Goal: Information Seeking & Learning: Check status

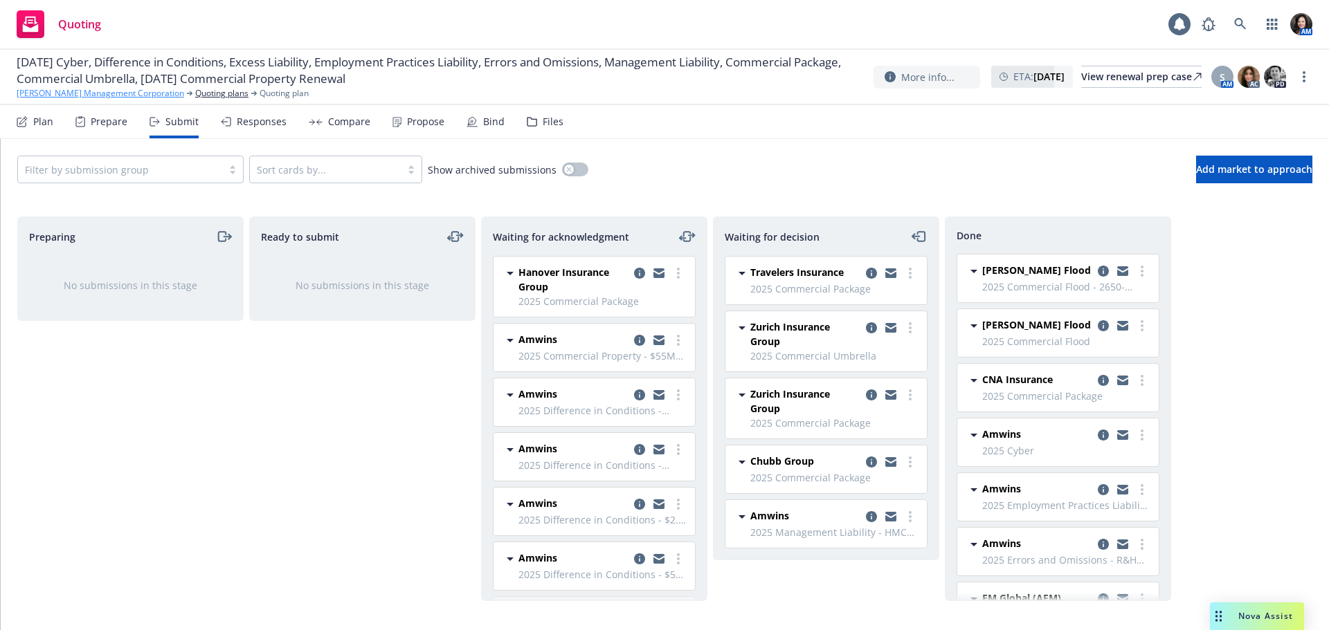
drag, startPoint x: 0, startPoint y: 0, endPoint x: 91, endPoint y: 96, distance: 132.2
click at [91, 96] on link "[PERSON_NAME] Management Corporation" at bounding box center [100, 93] width 167 height 12
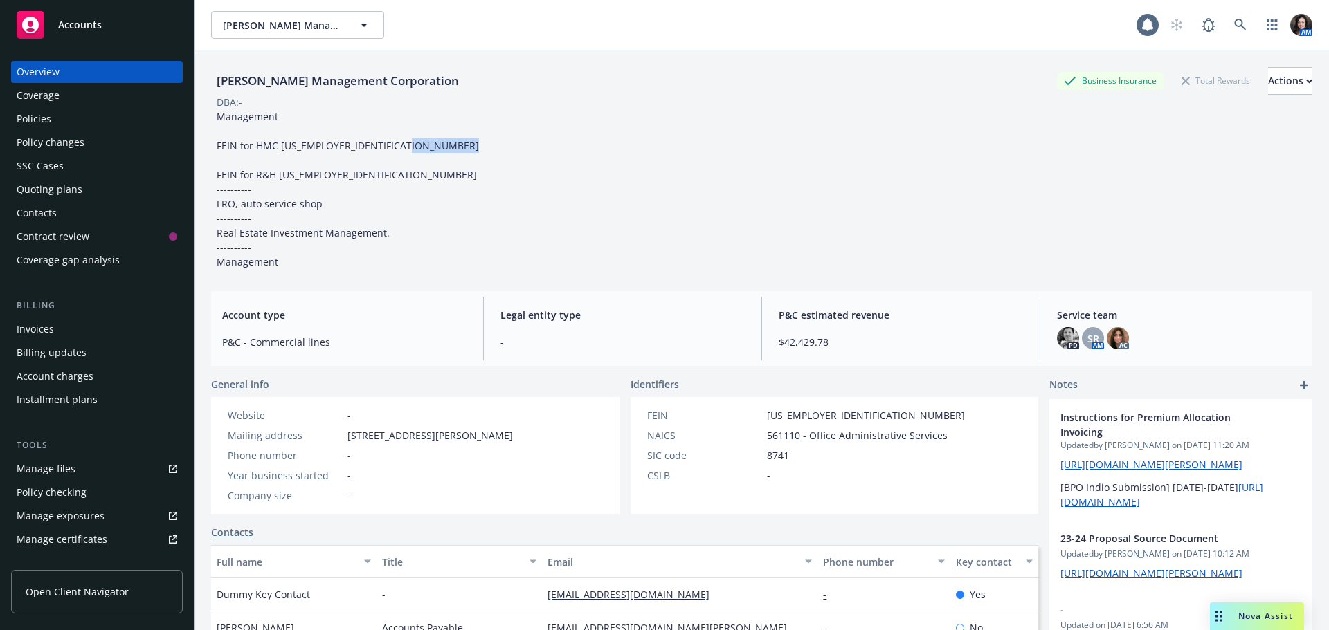
drag, startPoint x: 276, startPoint y: 174, endPoint x: 332, endPoint y: 174, distance: 56.1
click at [332, 174] on div "Management FEIN for HMC [US_EMPLOYER_IDENTIFICATION_NUMBER] FEIN for R&H [US_EM…" at bounding box center [347, 189] width 273 height 160
copy span "[US_EMPLOYER_IDENTIFICATION_NUMBER]"
click at [311, 185] on div "Management FEIN for HMC [US_EMPLOYER_IDENTIFICATION_NUMBER] FEIN for R&H [US_EM…" at bounding box center [347, 189] width 273 height 160
drag, startPoint x: 278, startPoint y: 174, endPoint x: 332, endPoint y: 176, distance: 54.0
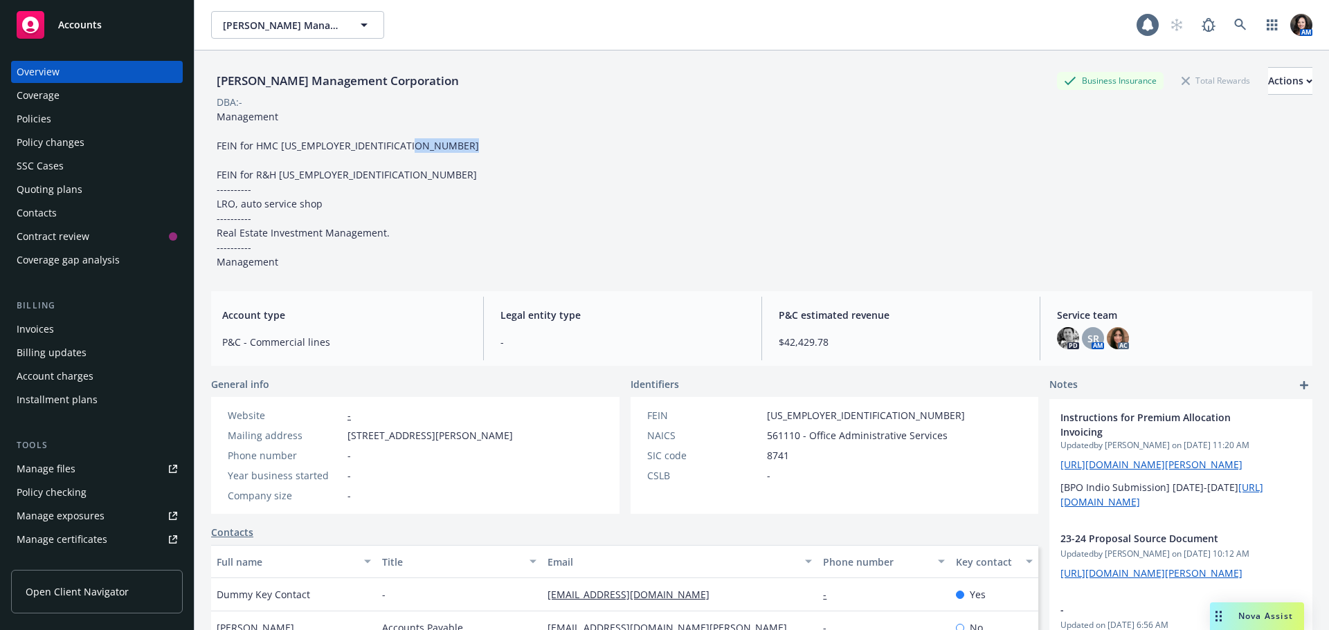
click at [332, 176] on div "Management FEIN for HMC [US_EMPLOYER_IDENTIFICATION_NUMBER] FEIN for R&H [US_EM…" at bounding box center [347, 189] width 273 height 160
copy span "[US_EMPLOYER_IDENTIFICATION_NUMBER]"
click at [50, 120] on div "Policies" at bounding box center [34, 119] width 35 height 22
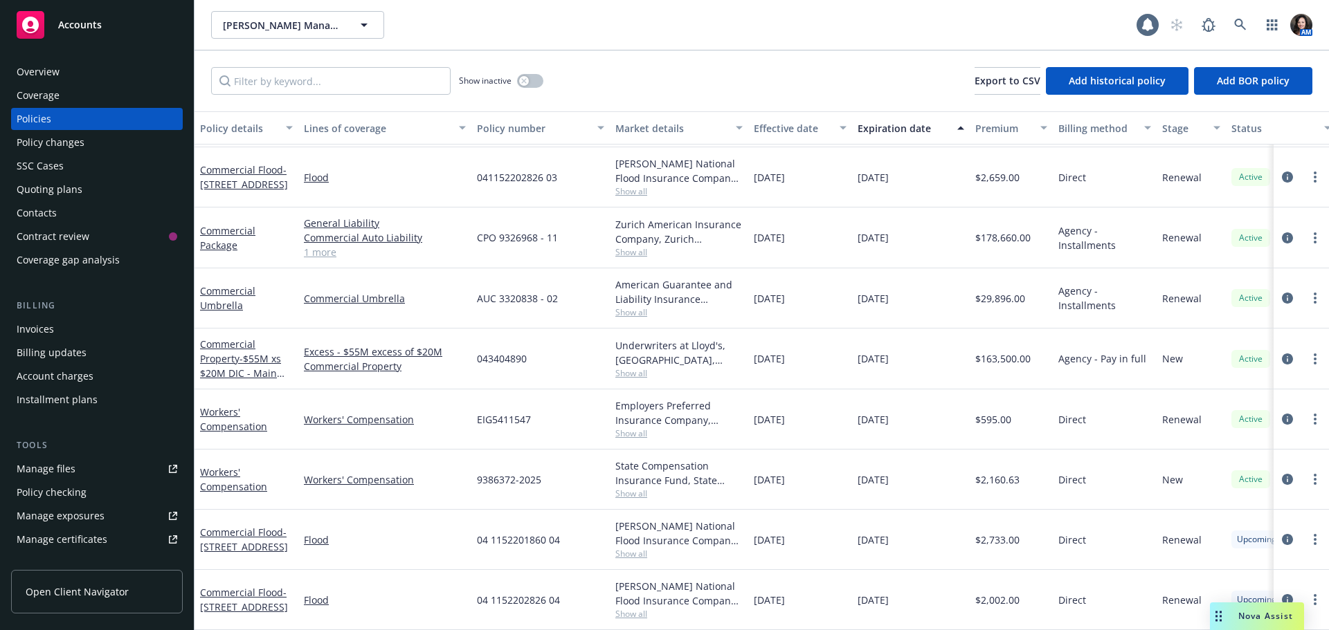
scroll to position [623, 0]
click at [1306, 471] on link "more" at bounding box center [1314, 479] width 17 height 17
click at [1216, 303] on link "End policy" at bounding box center [1241, 312] width 163 height 28
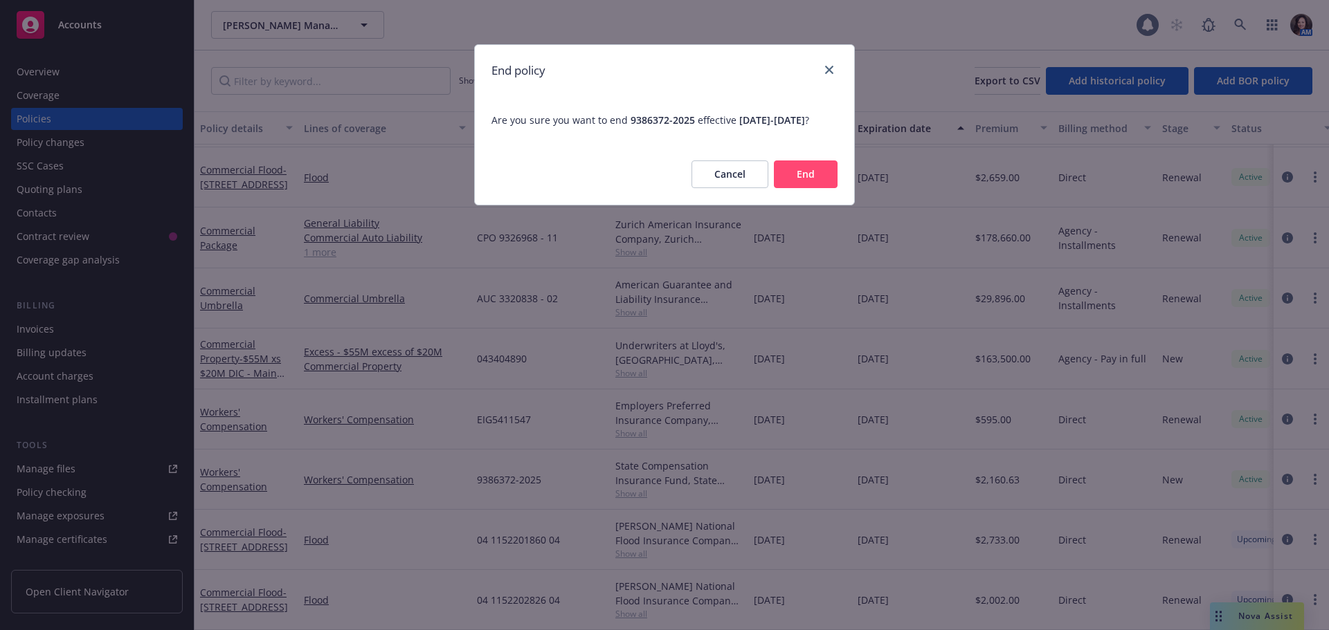
click at [810, 188] on button "End" at bounding box center [806, 175] width 64 height 28
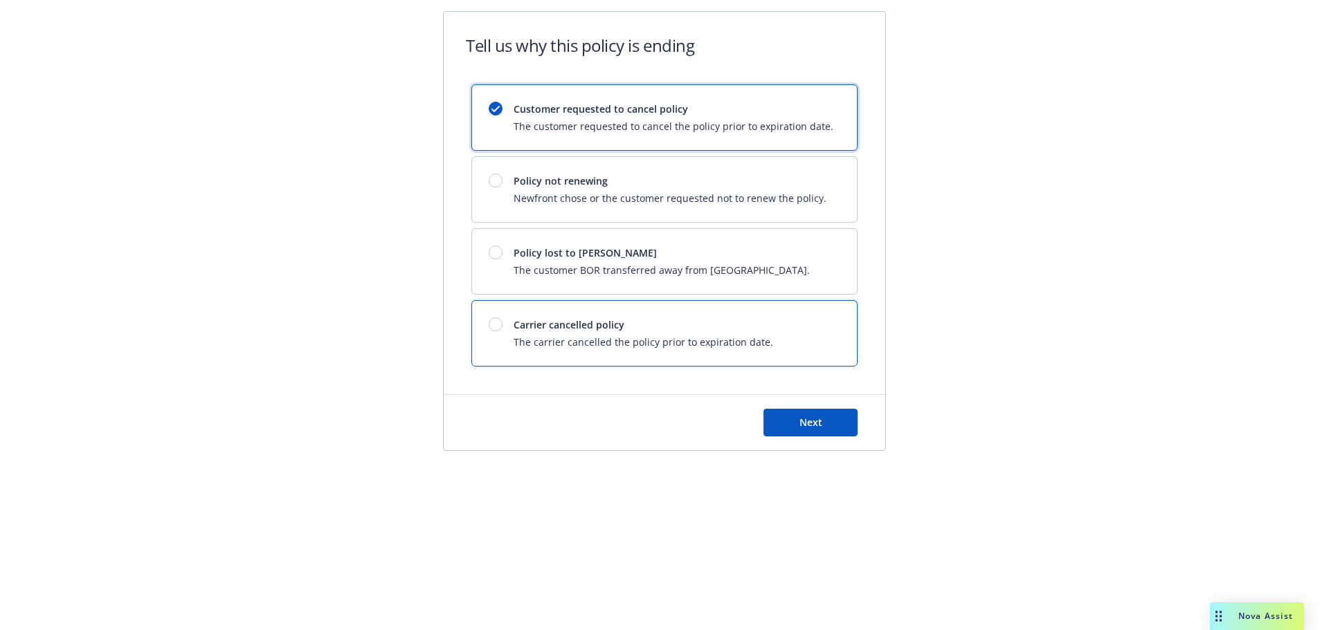
click at [780, 333] on div "Carrier cancelled policy The carrier cancelled the policy prior to expiration d…" at bounding box center [664, 333] width 385 height 65
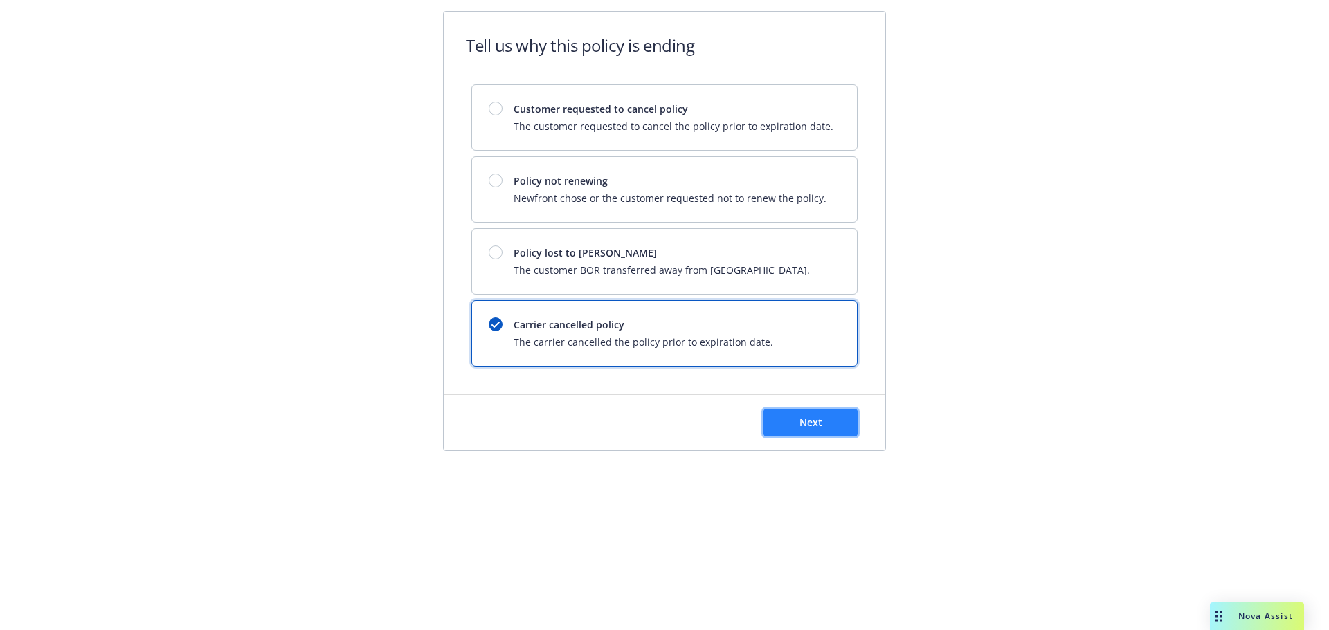
click at [790, 420] on button "Next" at bounding box center [810, 423] width 94 height 28
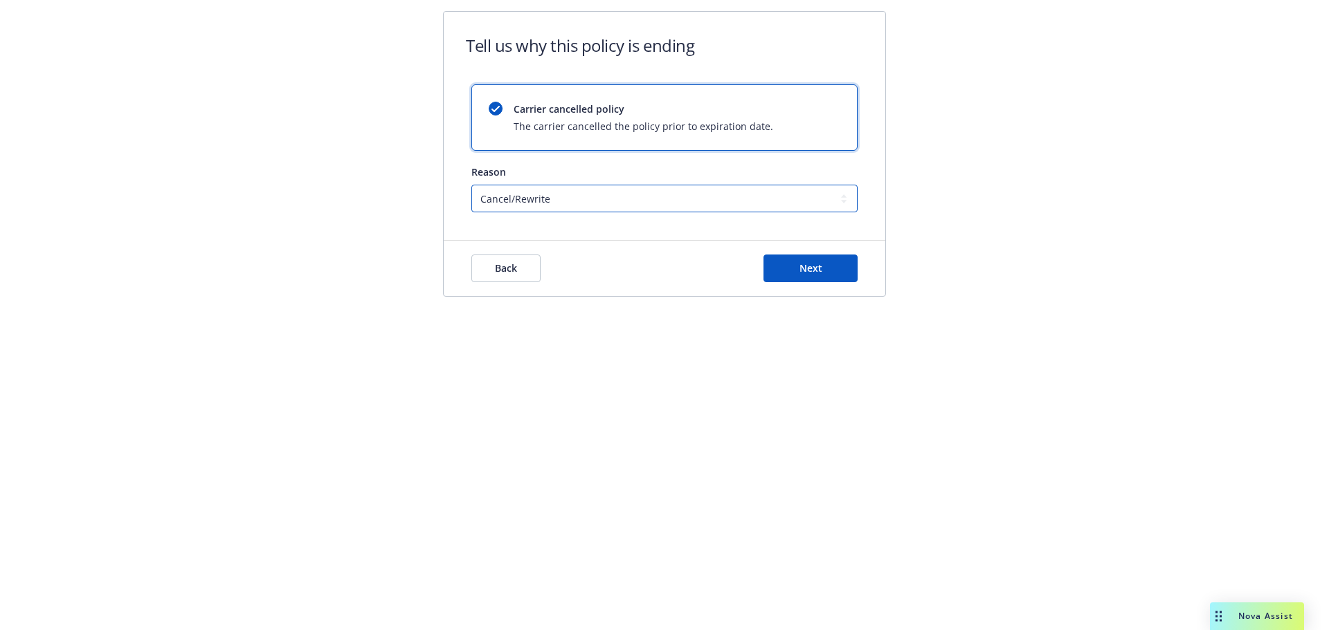
click at [518, 197] on select "Cancel/Rewrite Lost carrier appointment Compliance/Non-payment Lost on BOR" at bounding box center [664, 199] width 386 height 28
click at [471, 185] on select "Cancel/Rewrite Lost carrier appointment Compliance/Non-payment Lost on BOR" at bounding box center [664, 199] width 386 height 28
click at [805, 268] on span "Next" at bounding box center [810, 268] width 23 height 13
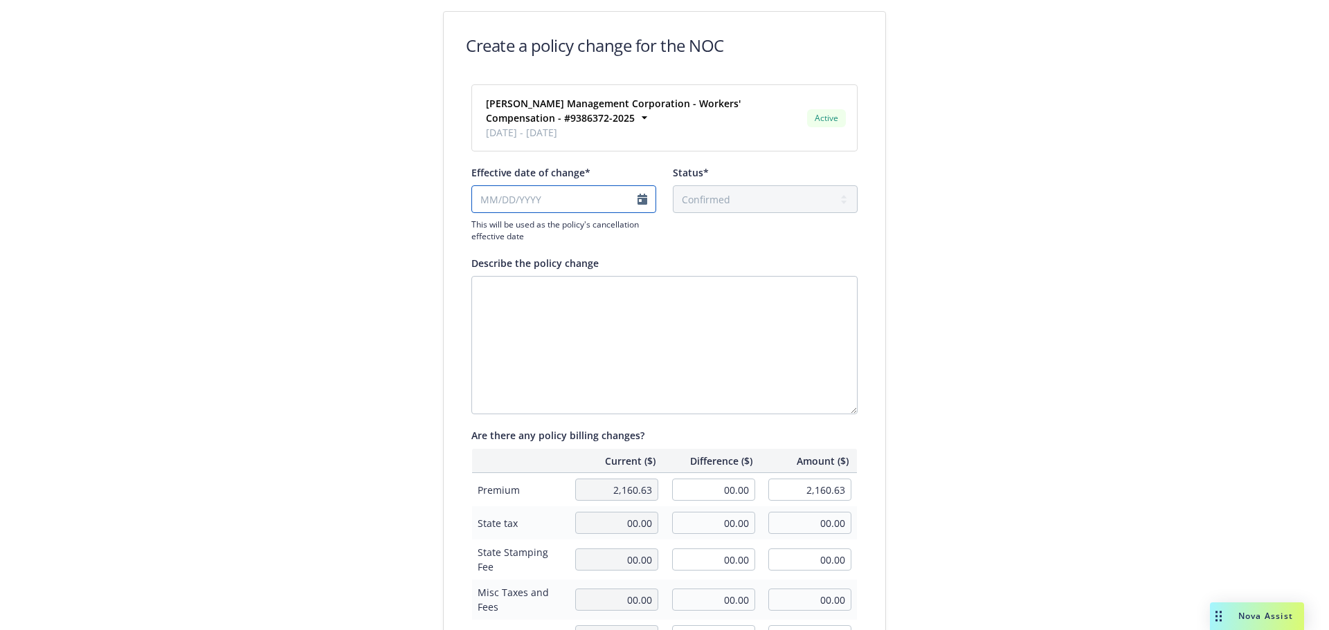
click at [637, 196] on input "Effective date of change*" at bounding box center [563, 199] width 185 height 28
select select "September"
select select "2025"
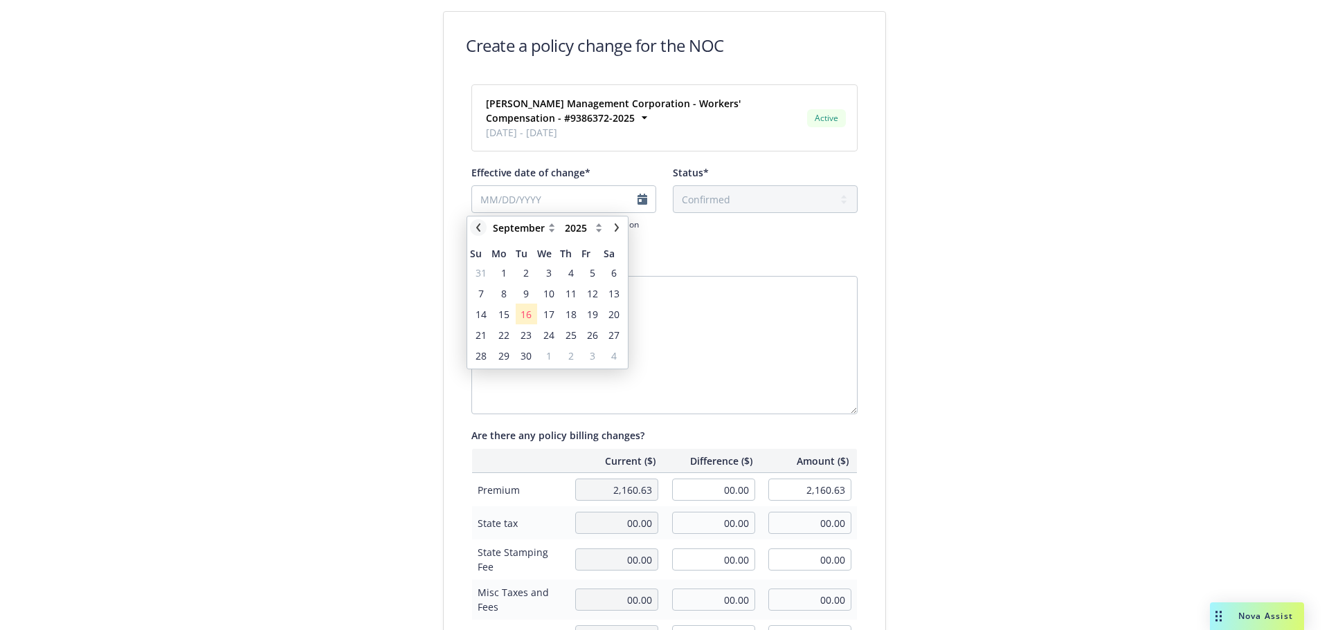
click at [477, 226] on icon "chevronLeft" at bounding box center [478, 227] width 8 height 8
select select "August"
click at [547, 355] on span "27" at bounding box center [548, 356] width 11 height 15
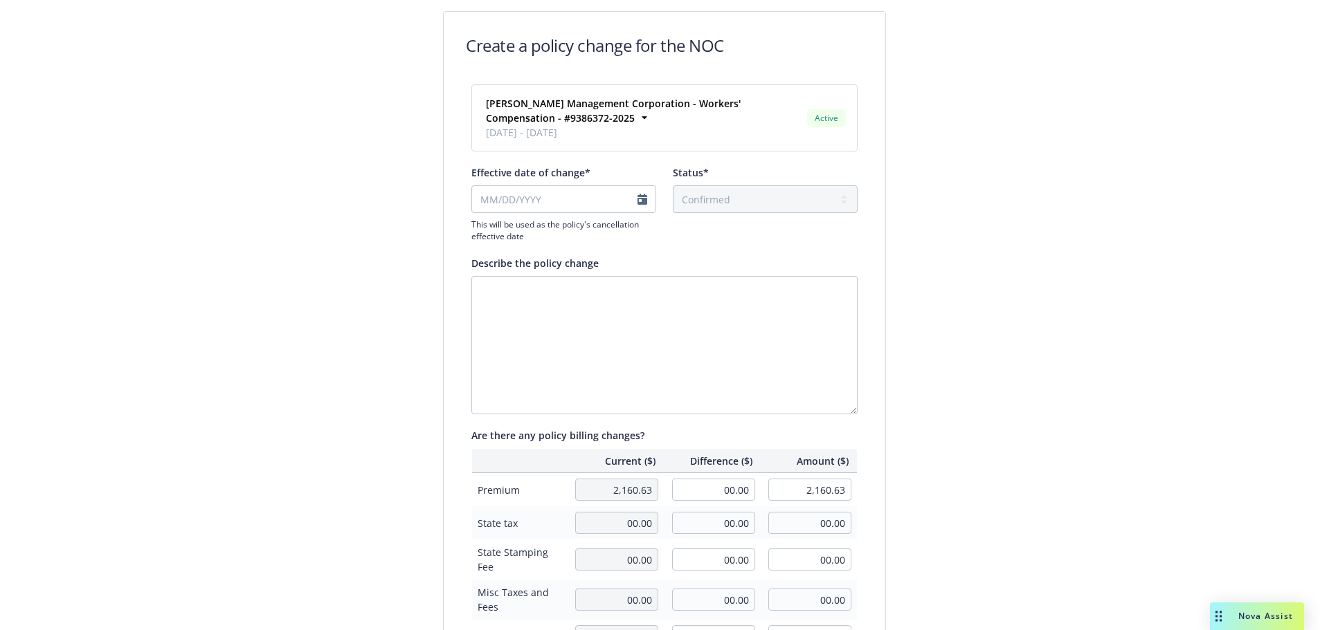
type input "08/27/2025"
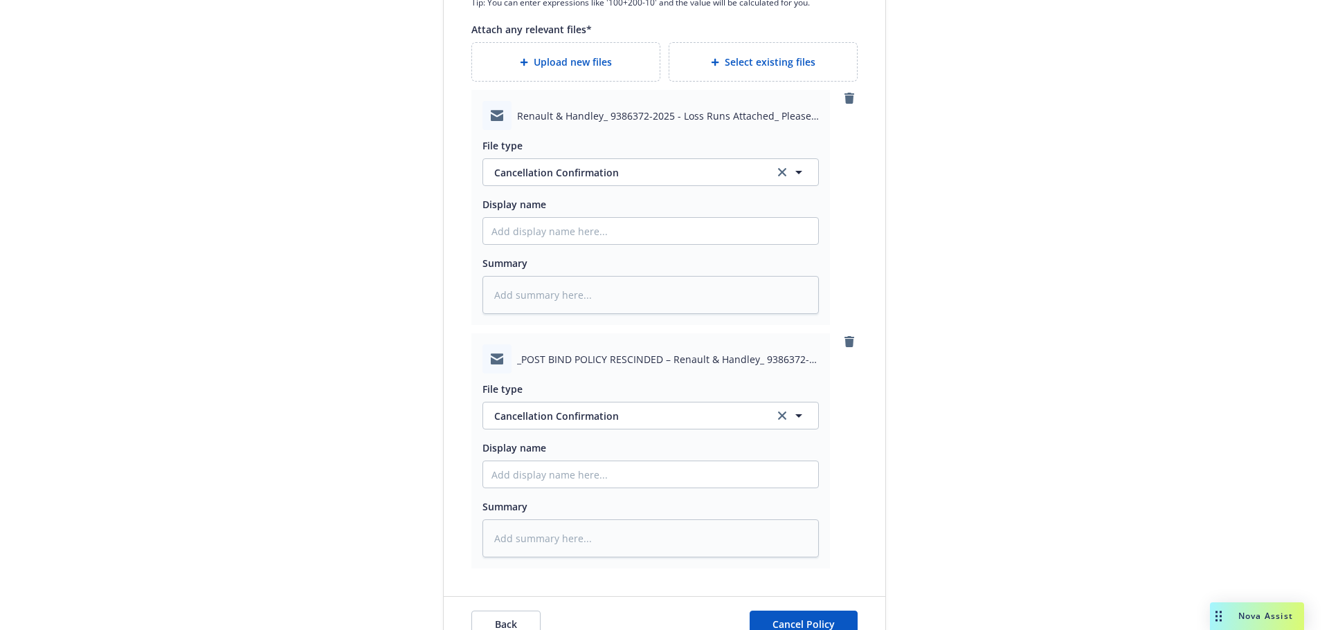
scroll to position [821, 0]
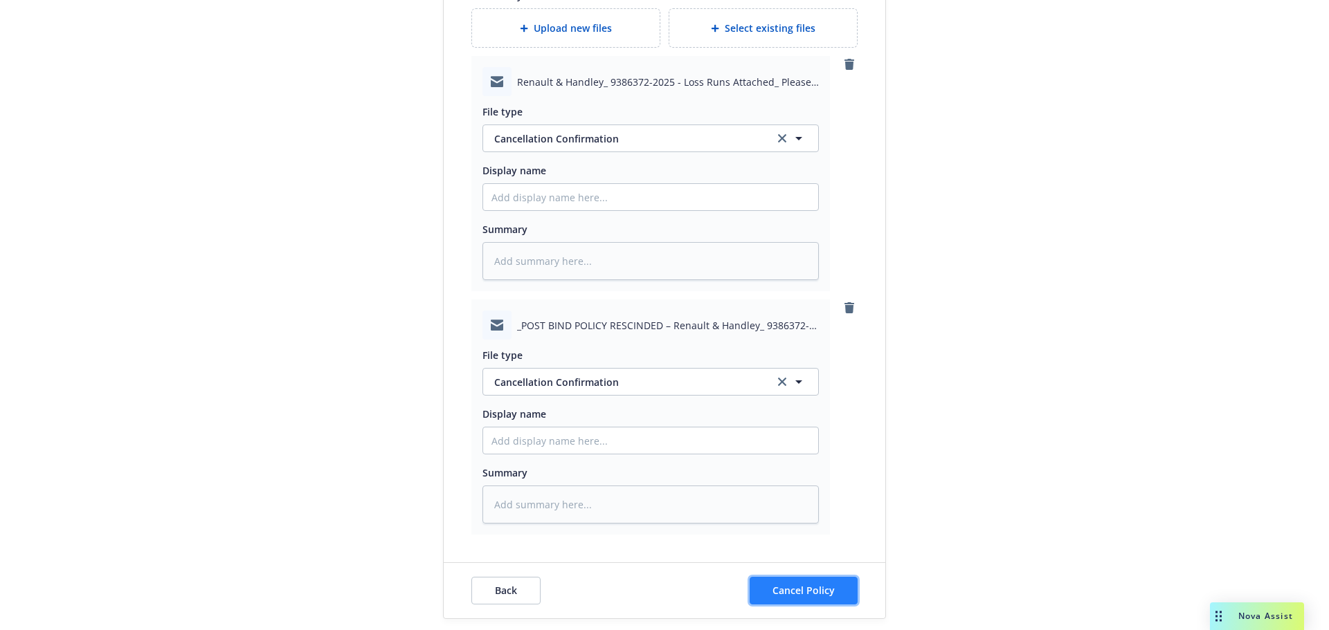
click at [775, 587] on span "Cancel Policy" at bounding box center [803, 590] width 62 height 13
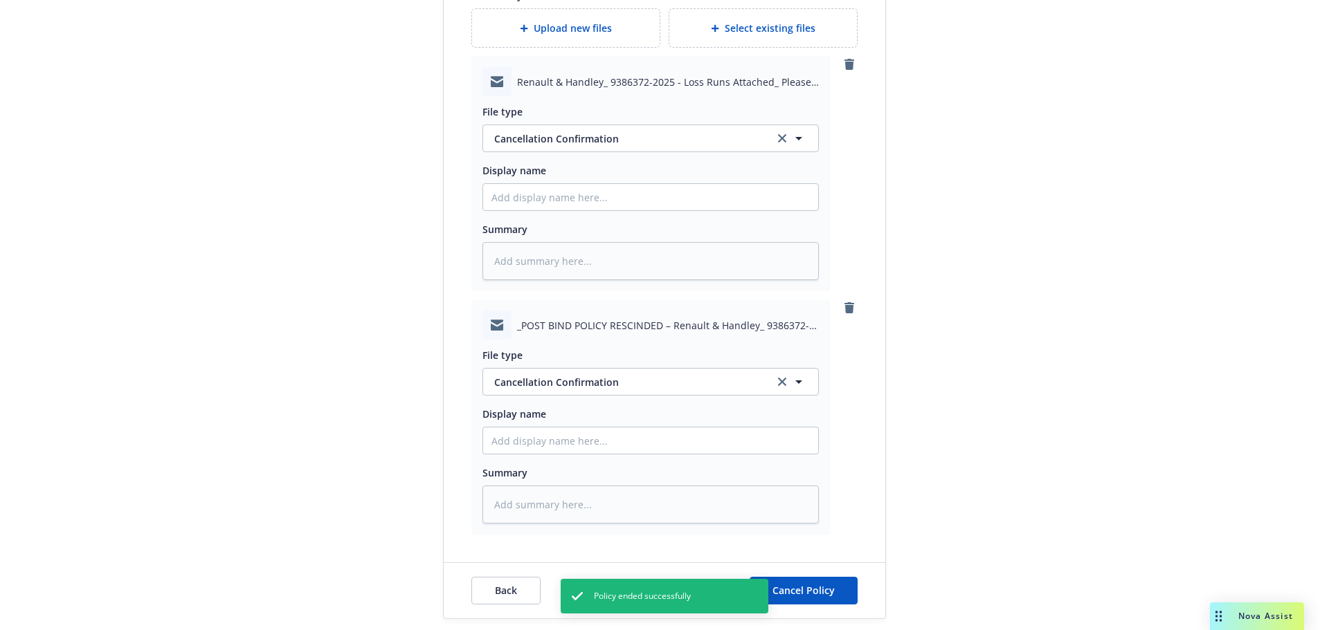
type textarea "x"
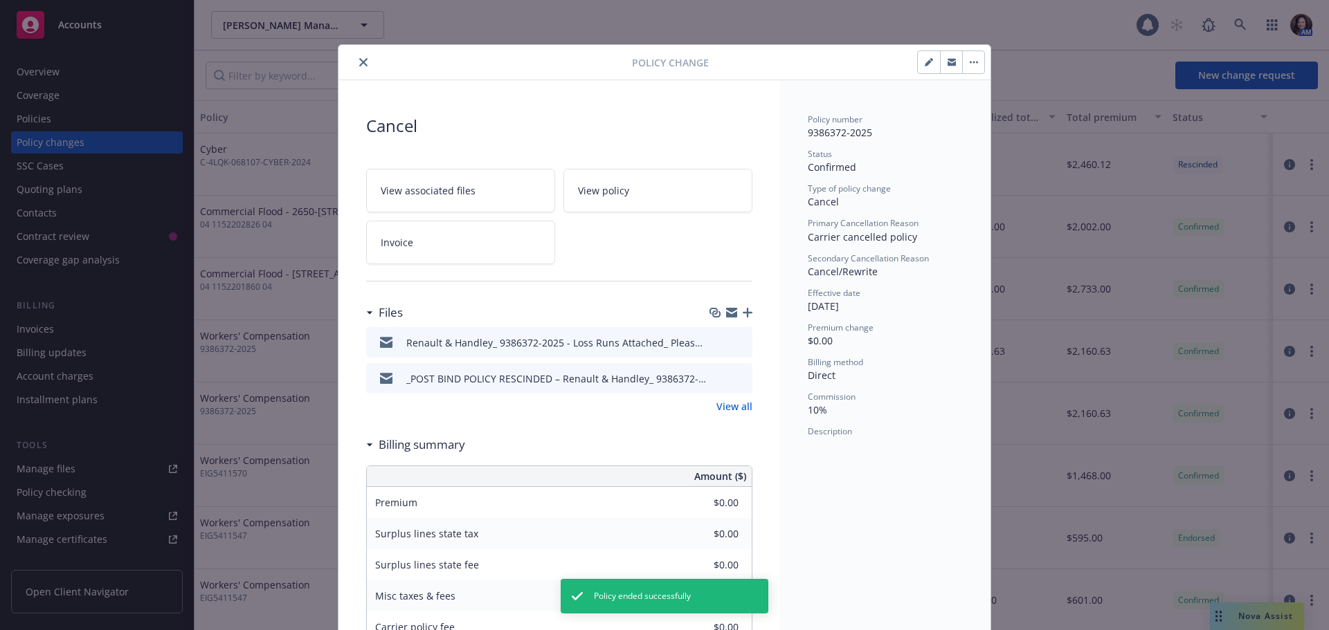
click at [363, 62] on button "close" at bounding box center [363, 62] width 17 height 17
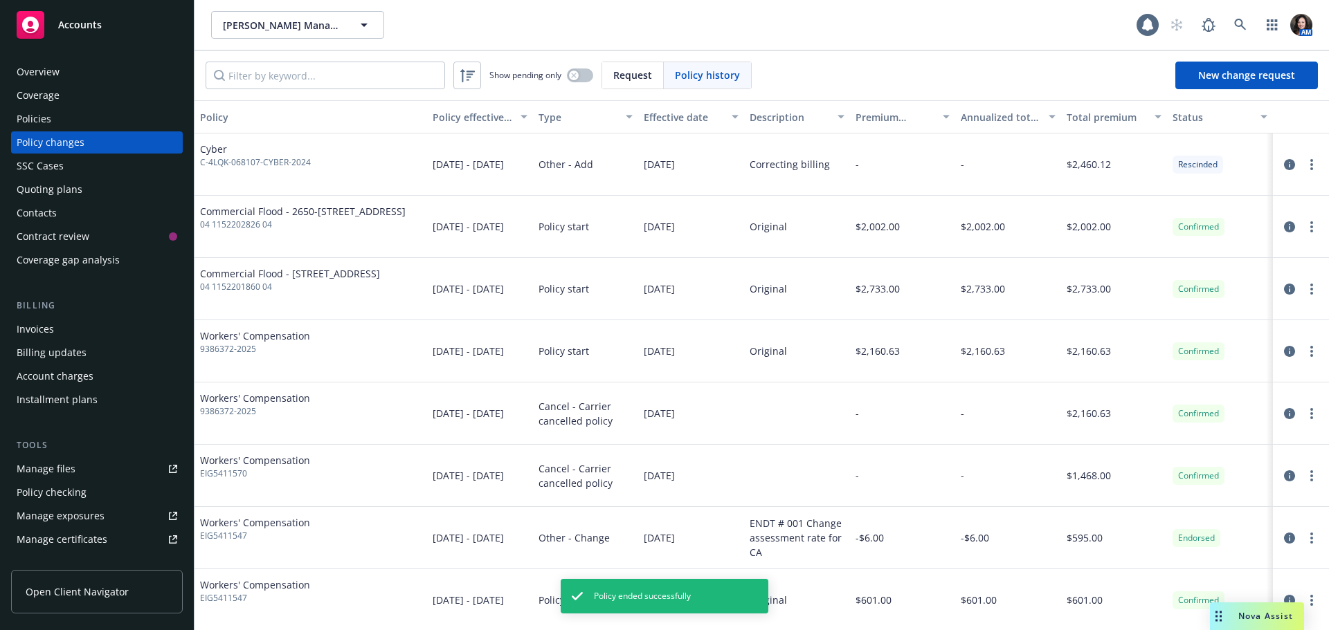
click at [62, 119] on div "Policies" at bounding box center [97, 119] width 161 height 22
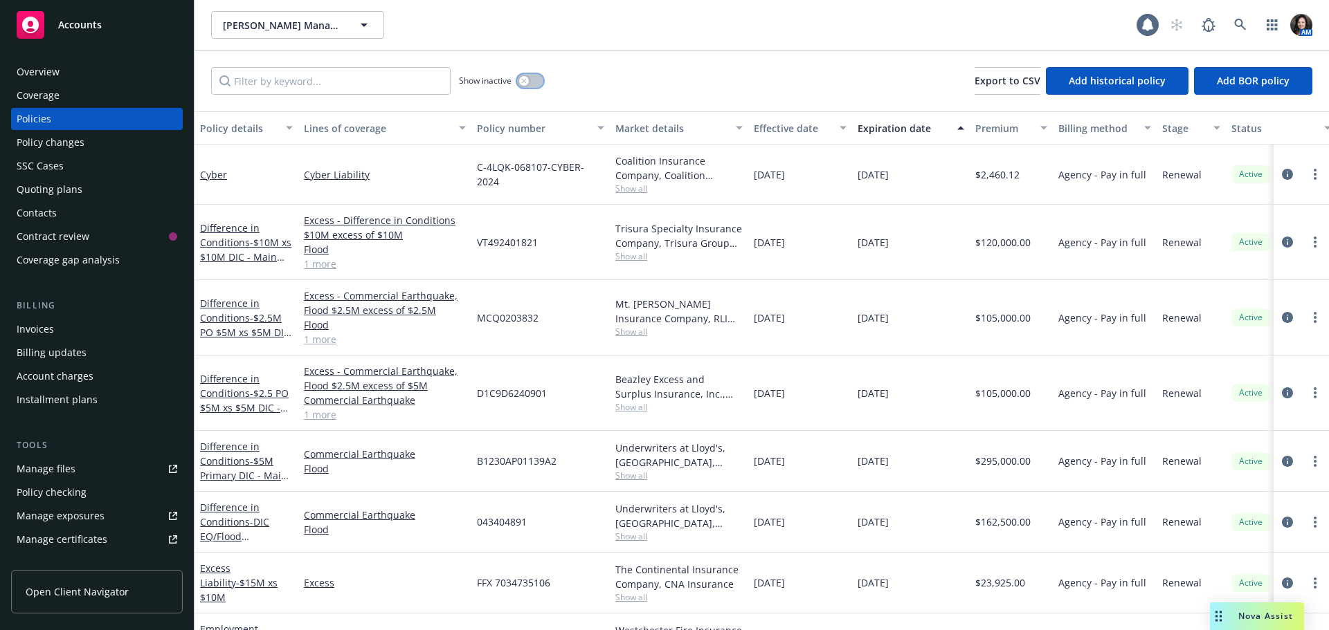
click at [538, 79] on button "button" at bounding box center [530, 81] width 26 height 14
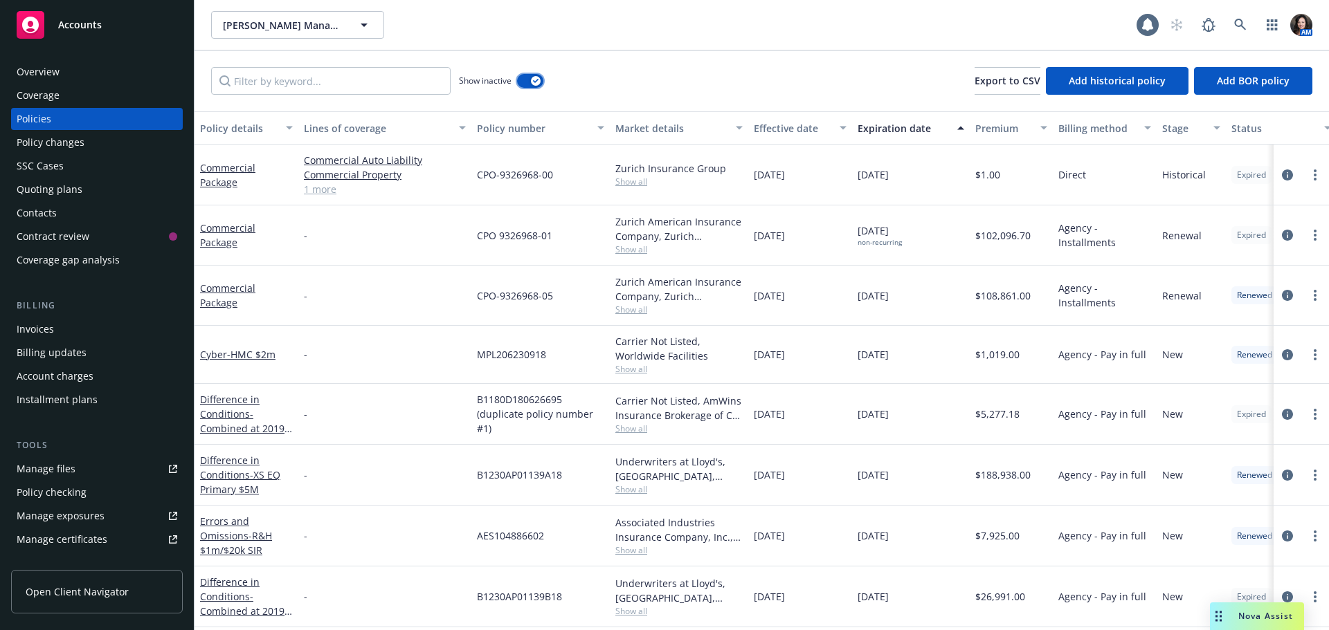
click at [526, 80] on button "button" at bounding box center [530, 81] width 26 height 14
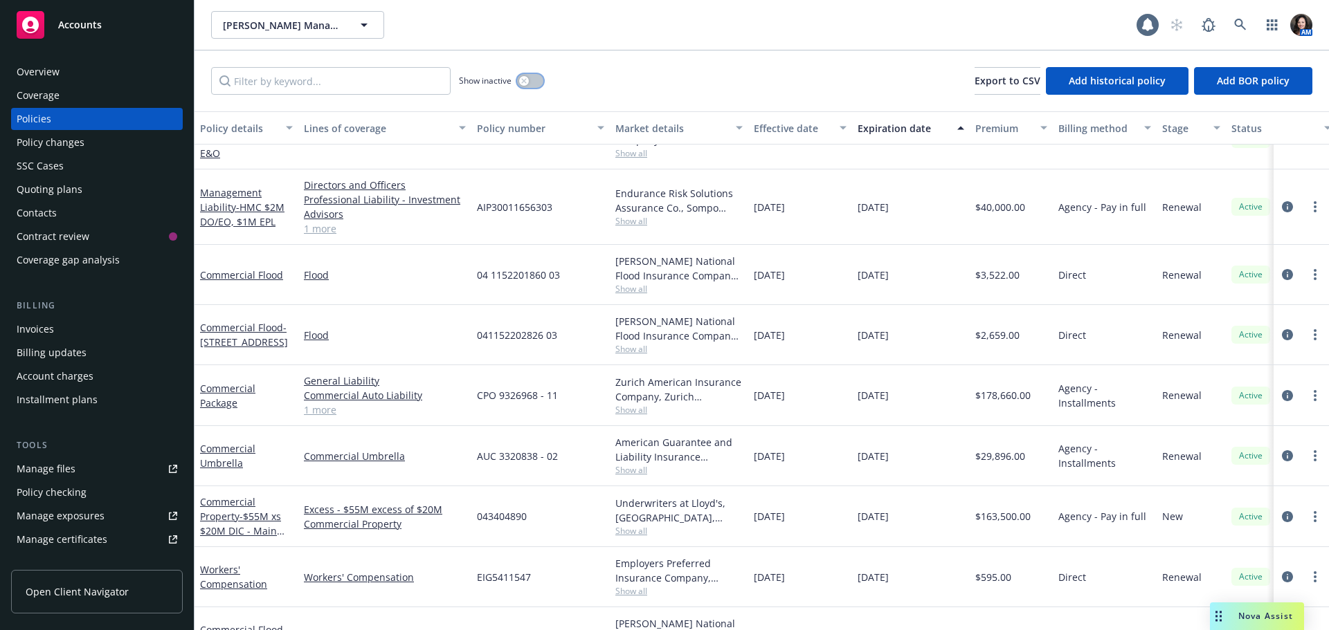
scroll to position [583, 0]
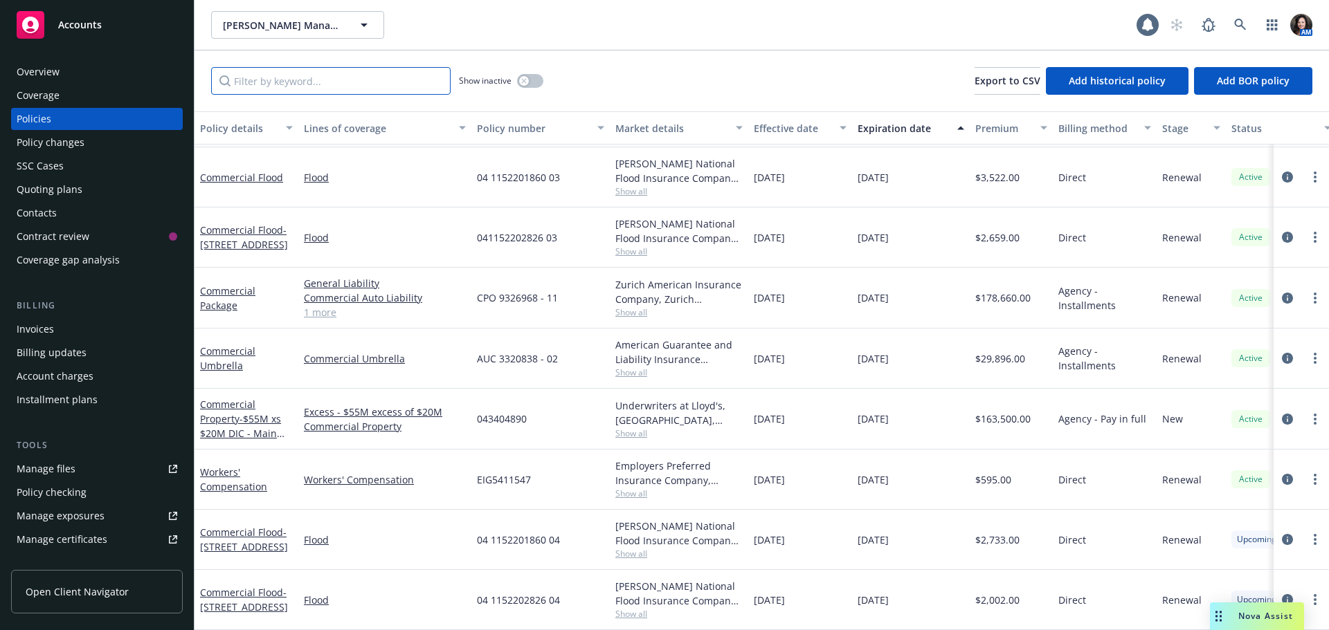
click at [307, 70] on input "Filter by keyword..." at bounding box center [330, 81] width 239 height 28
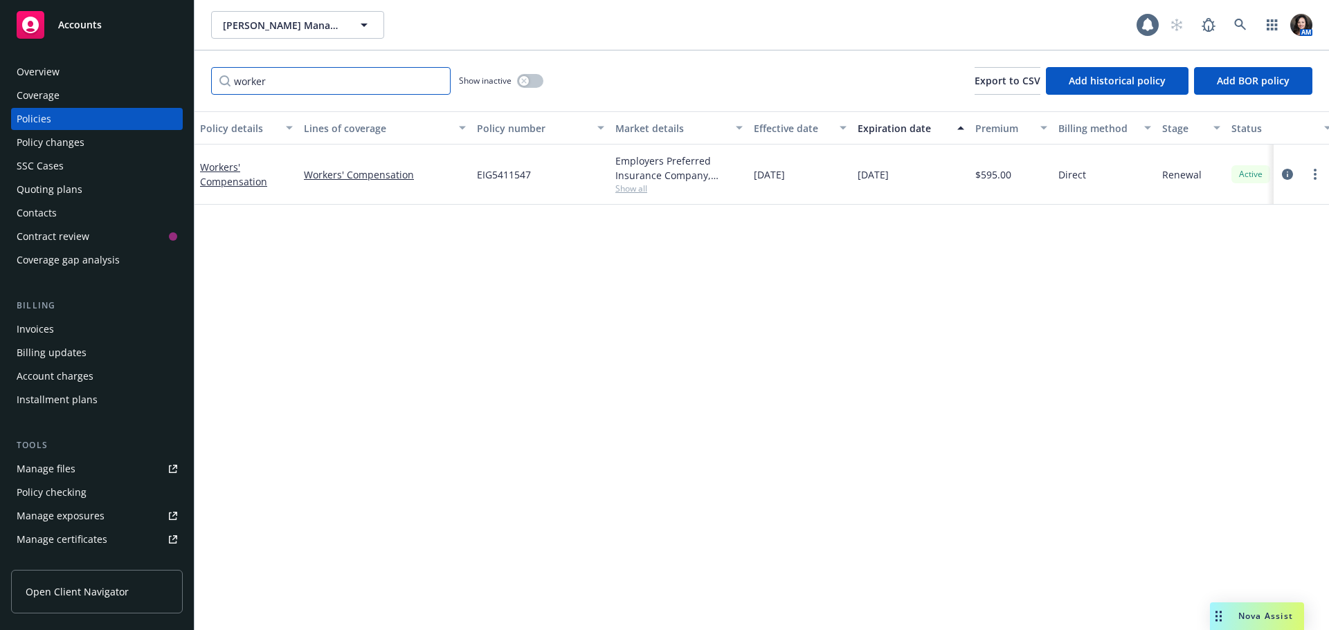
scroll to position [0, 0]
type input "workers"
click at [531, 82] on button "button" at bounding box center [530, 81] width 26 height 14
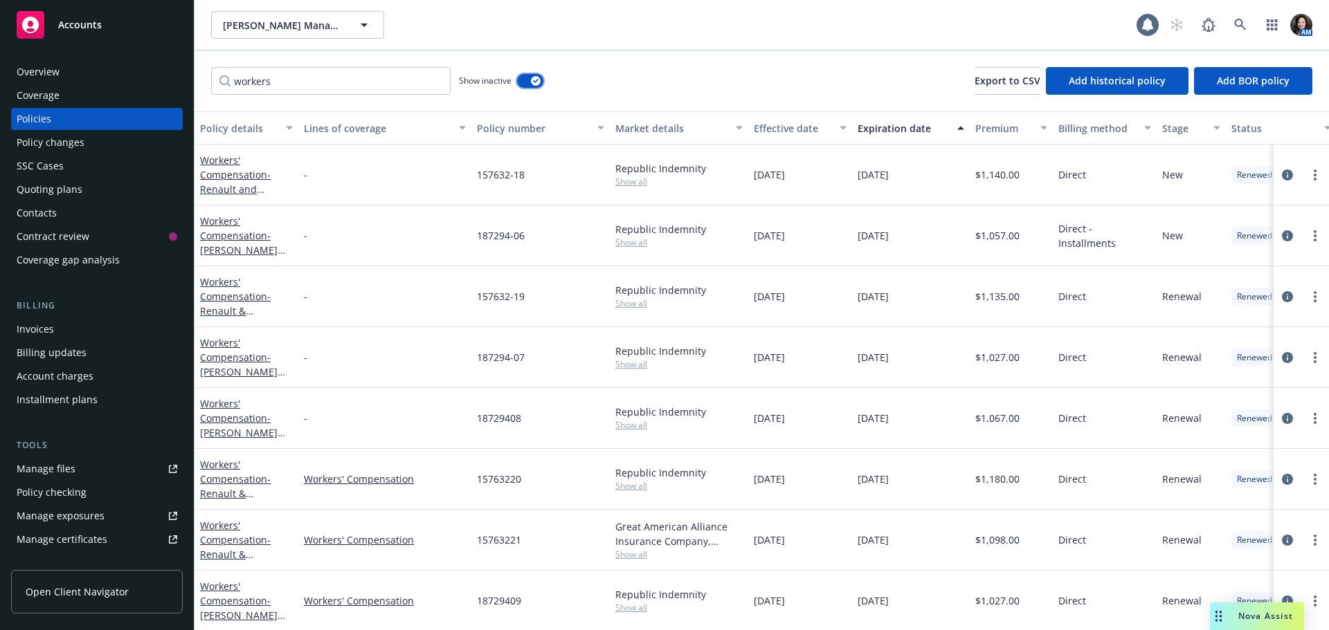
click at [519, 82] on button "button" at bounding box center [530, 81] width 26 height 14
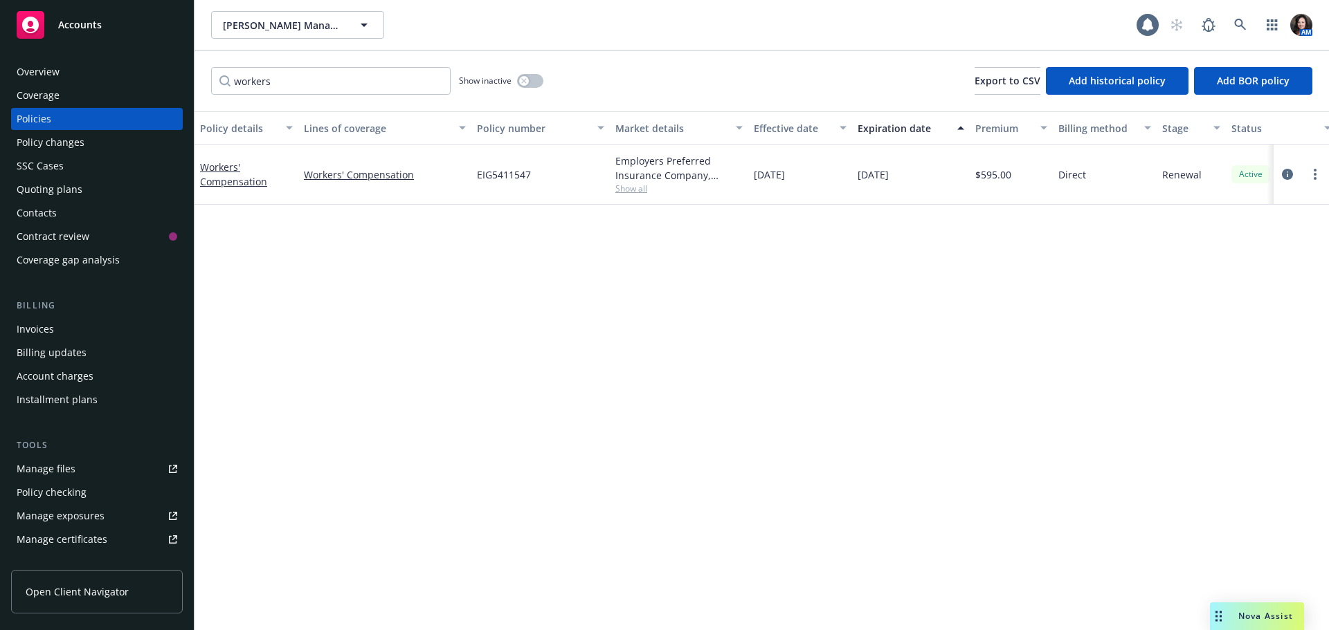
click at [81, 183] on div "Quoting plans" at bounding box center [97, 190] width 161 height 22
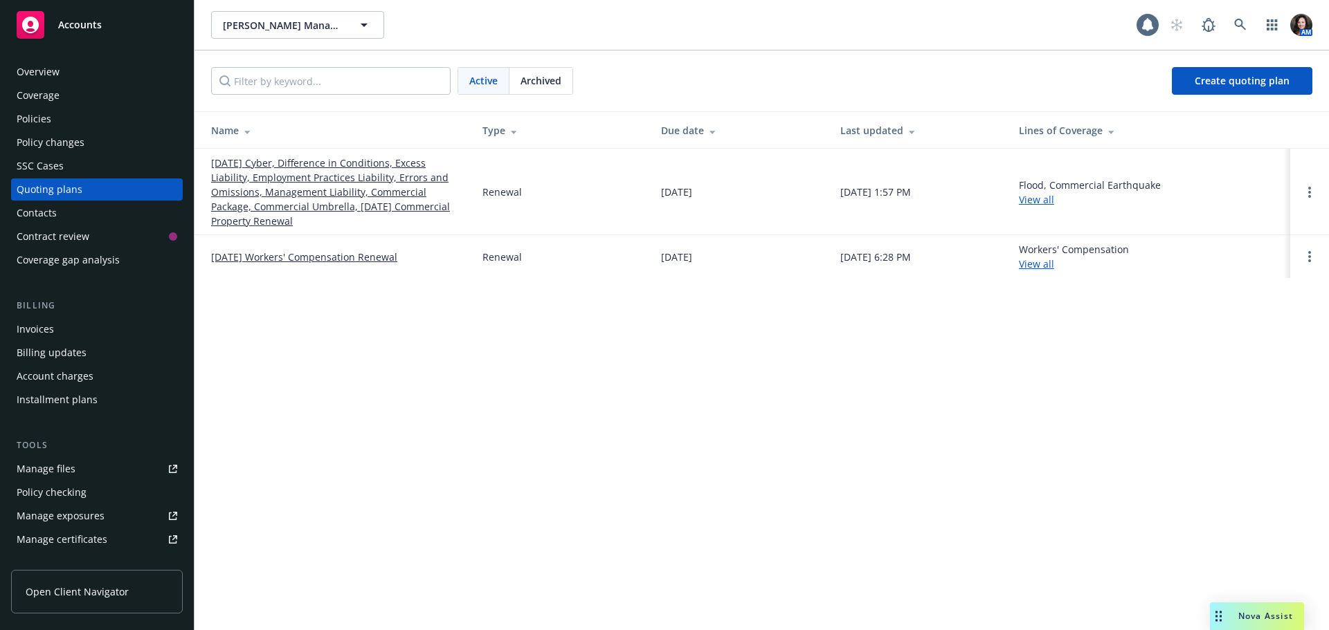
click at [232, 181] on link "10/01/25 Cyber, Difference in Conditions, Excess Liability, Employment Practice…" at bounding box center [335, 192] width 249 height 73
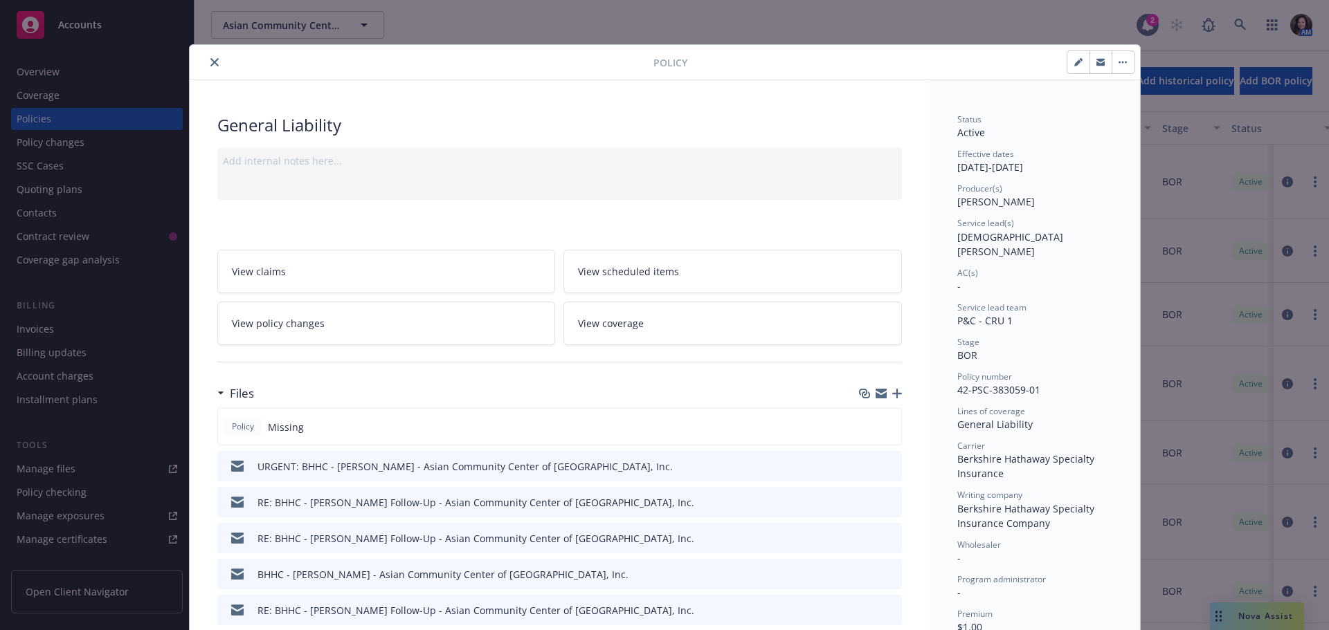
click at [210, 60] on icon "close" at bounding box center [214, 62] width 8 height 8
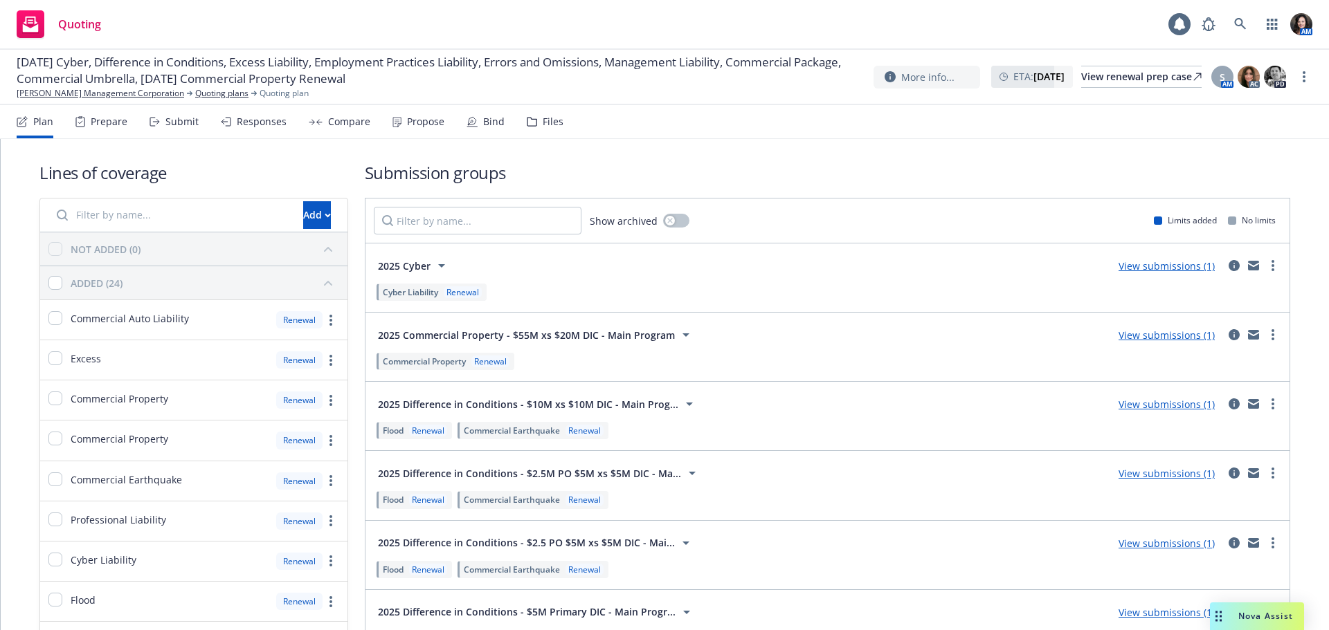
click at [162, 120] on div "Submit" at bounding box center [173, 121] width 49 height 33
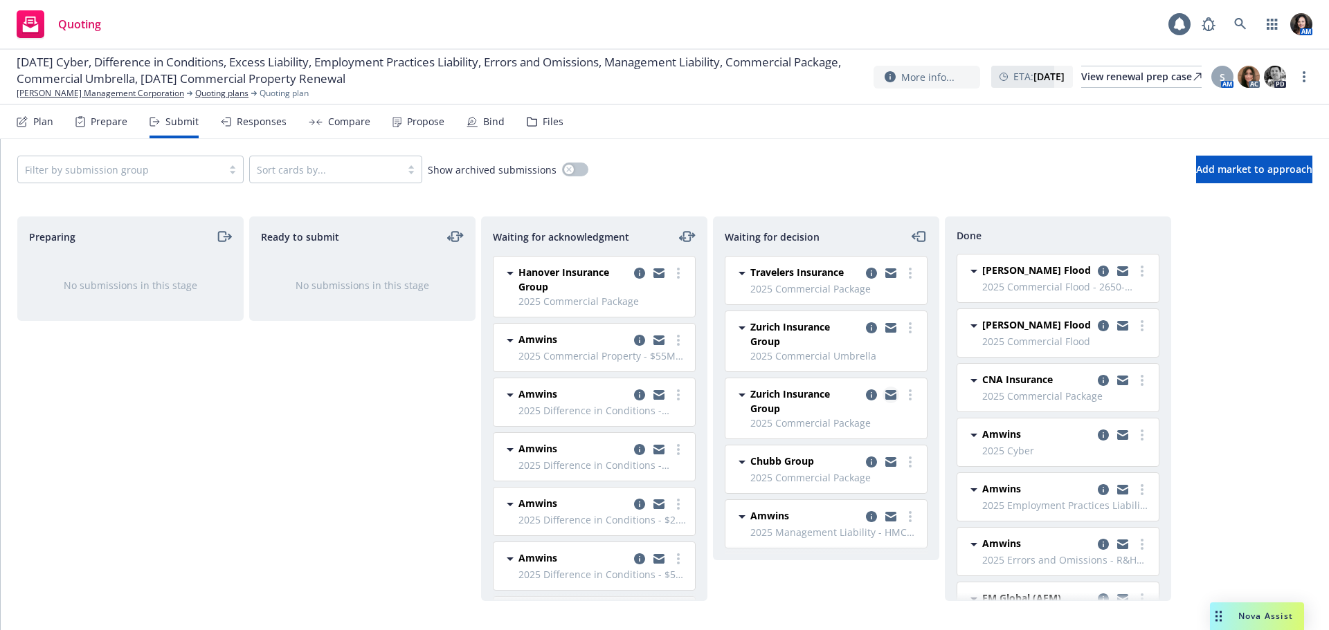
click at [893, 395] on icon "copy logging email" at bounding box center [890, 397] width 11 height 6
click at [95, 93] on link "Handley Management Corporation" at bounding box center [100, 93] width 167 height 12
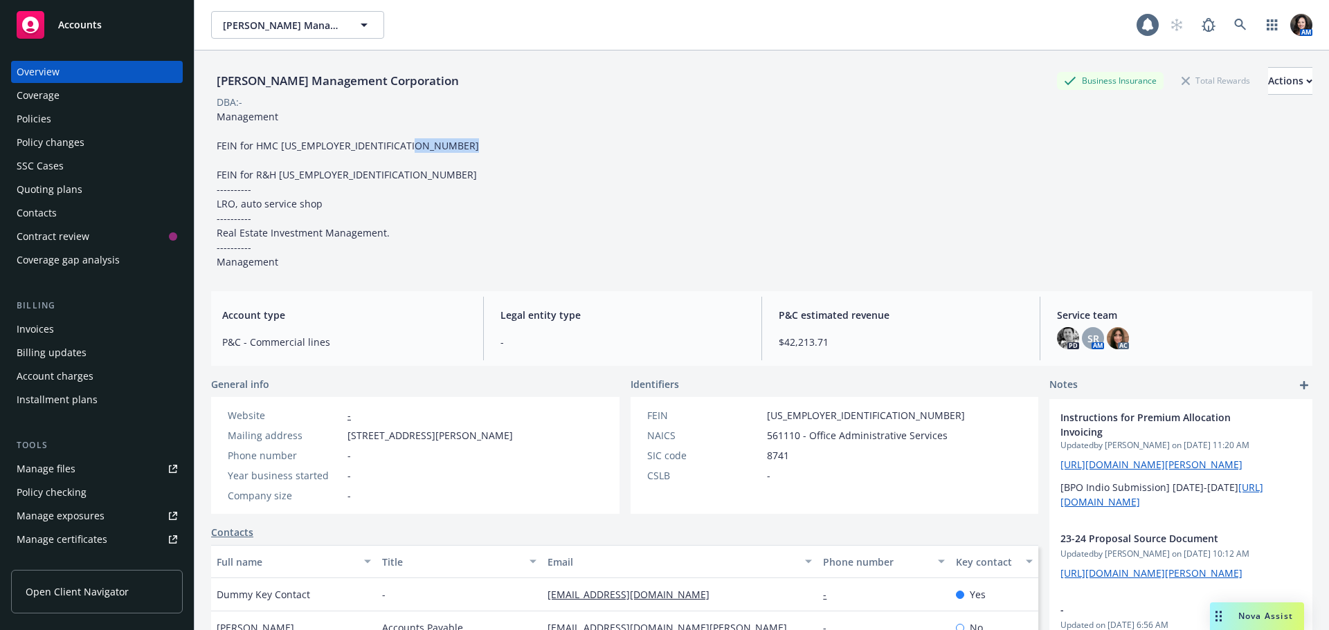
drag, startPoint x: 340, startPoint y: 177, endPoint x: 280, endPoint y: 175, distance: 60.9
click at [280, 175] on div "Management FEIN for HMC [US_EMPLOYER_IDENTIFICATION_NUMBER] FEIN for R&H [US_EM…" at bounding box center [347, 189] width 273 height 160
copy span "[US_EMPLOYER_IDENTIFICATION_NUMBER]"
click at [1232, 33] on link at bounding box center [1240, 25] width 28 height 28
click at [88, 118] on div "Policies" at bounding box center [97, 119] width 161 height 22
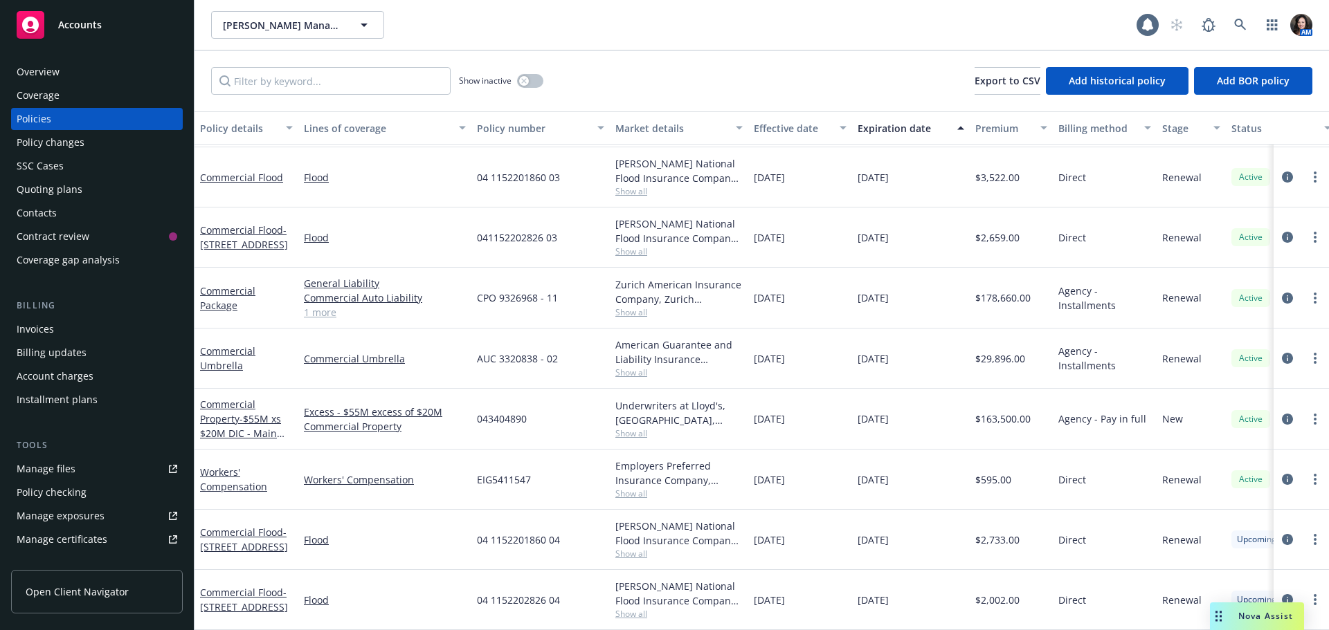
scroll to position [583, 0]
click at [253, 476] on link "Workers' Compensation" at bounding box center [233, 480] width 67 height 28
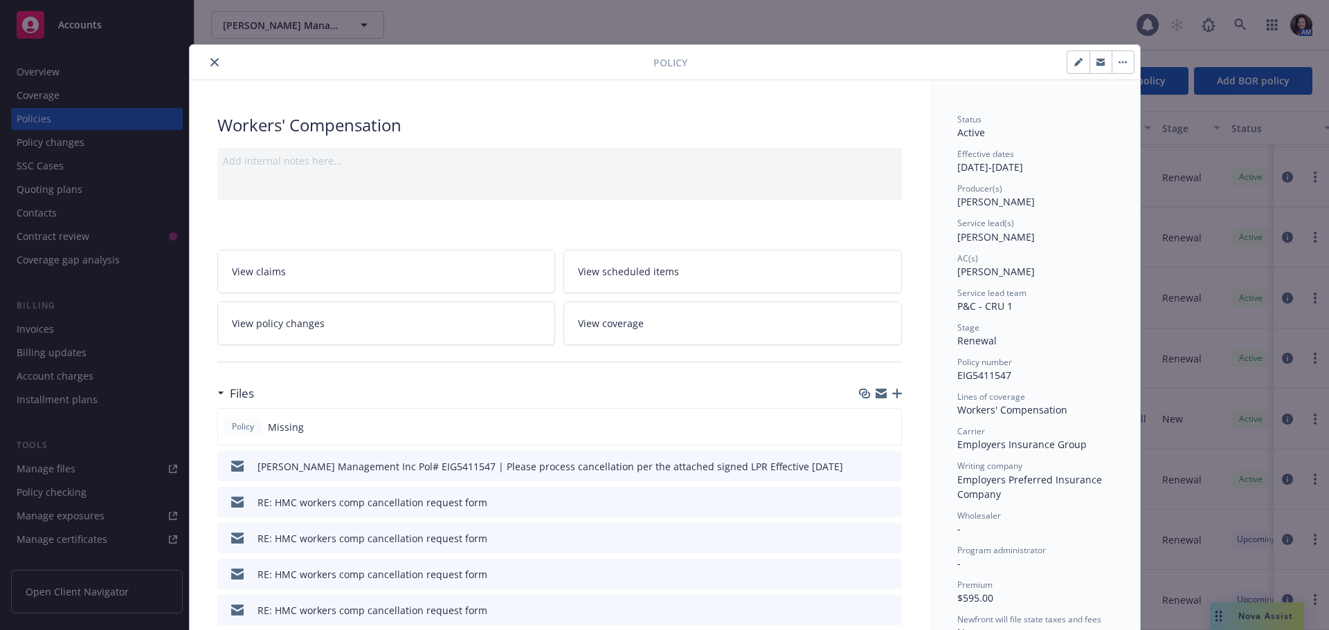
click at [882, 432] on div "Policy Missing" at bounding box center [559, 426] width 684 height 37
click at [213, 58] on button "close" at bounding box center [214, 62] width 17 height 17
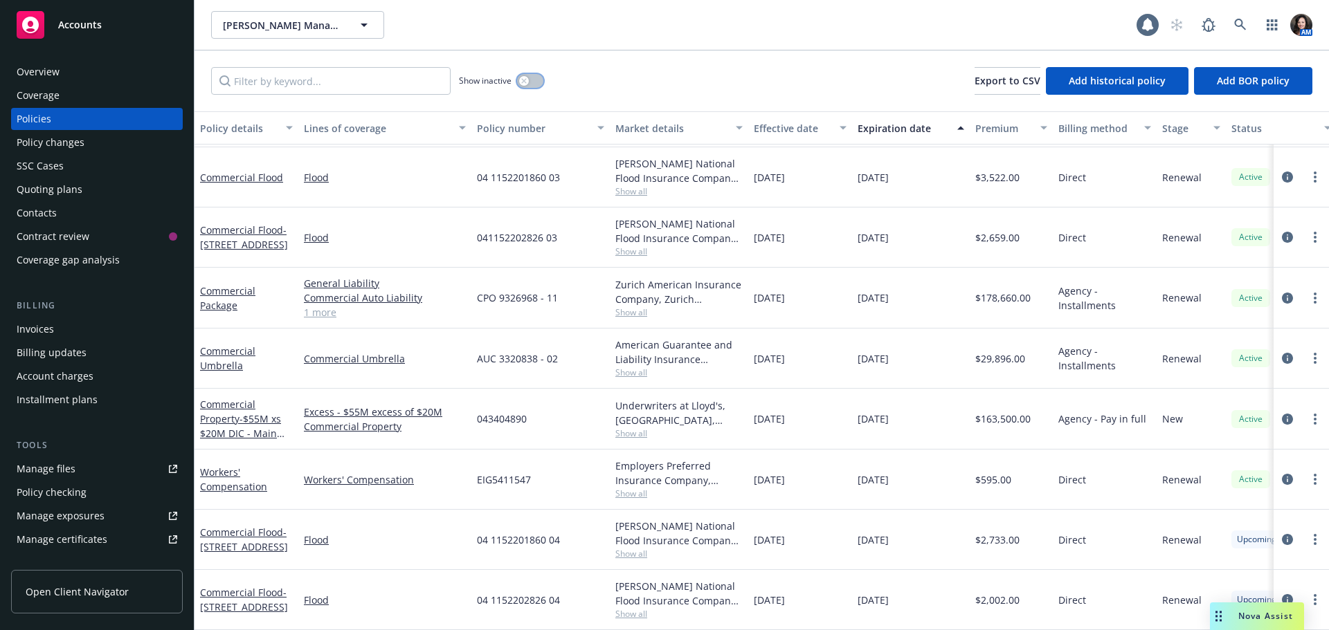
click at [537, 86] on button "button" at bounding box center [530, 81] width 26 height 14
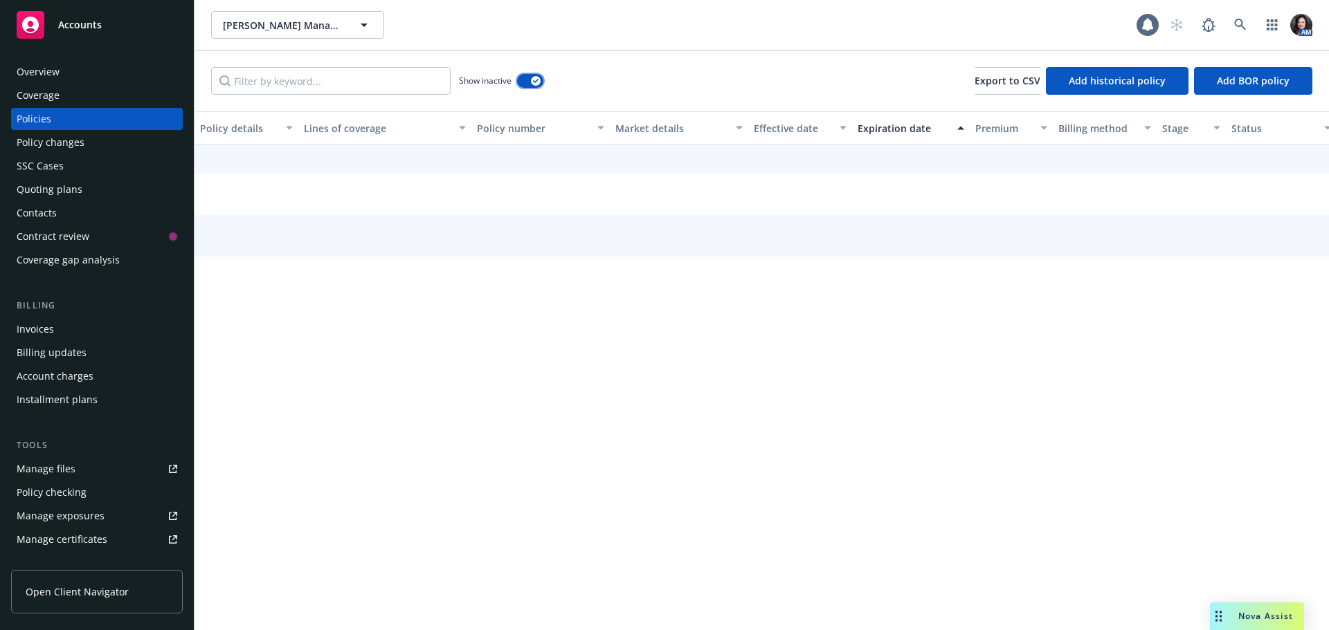
scroll to position [511, 0]
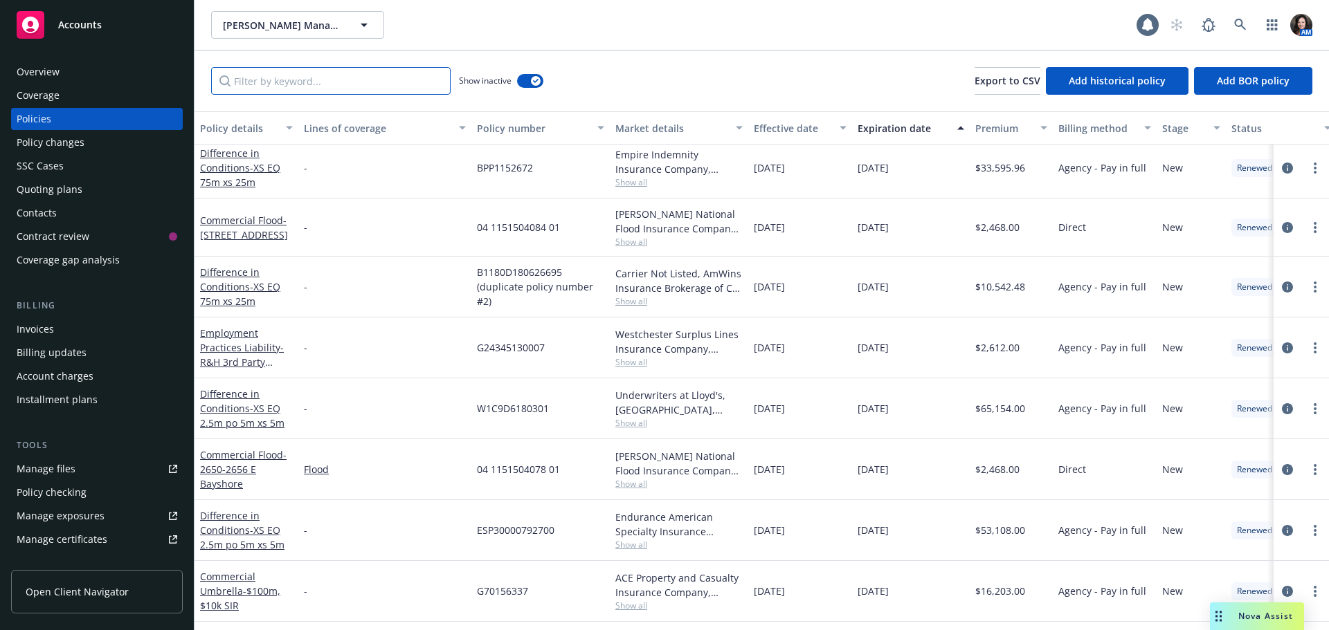
click at [336, 84] on input "Filter by keyword..." at bounding box center [330, 81] width 239 height 28
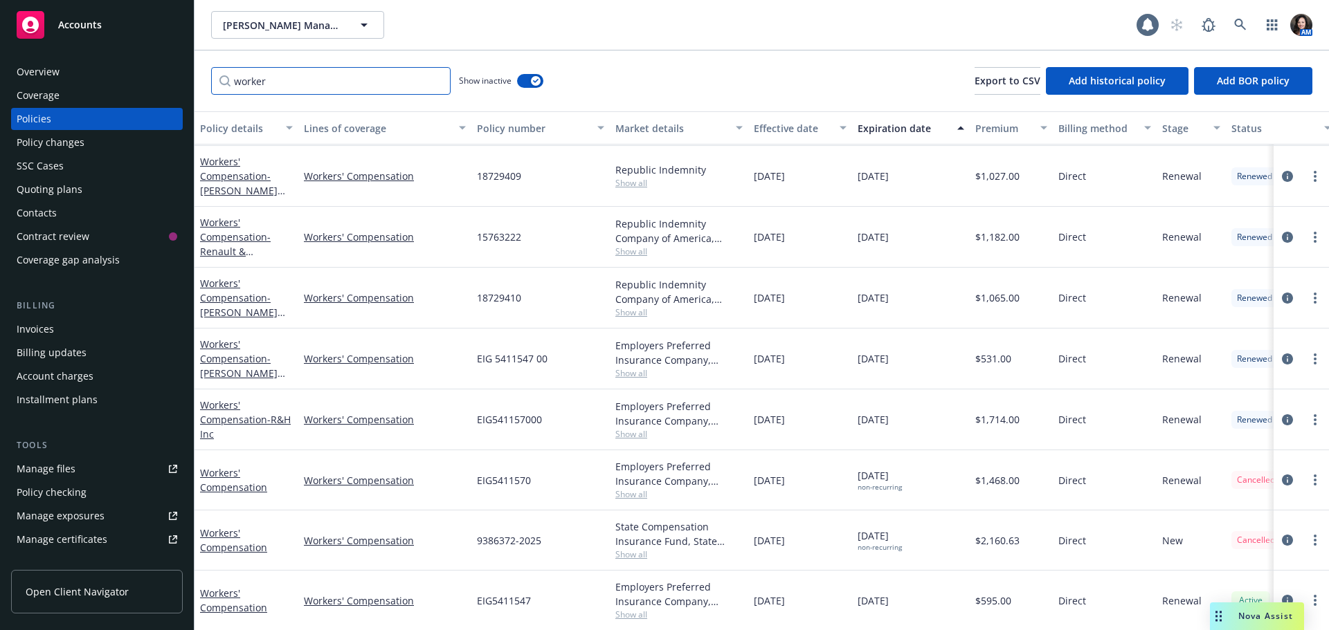
scroll to position [403, 0]
type input "worker"
click at [206, 468] on div "Workers' Compensation" at bounding box center [246, 479] width 93 height 29
click at [207, 474] on link "Workers' Compensation" at bounding box center [233, 480] width 67 height 28
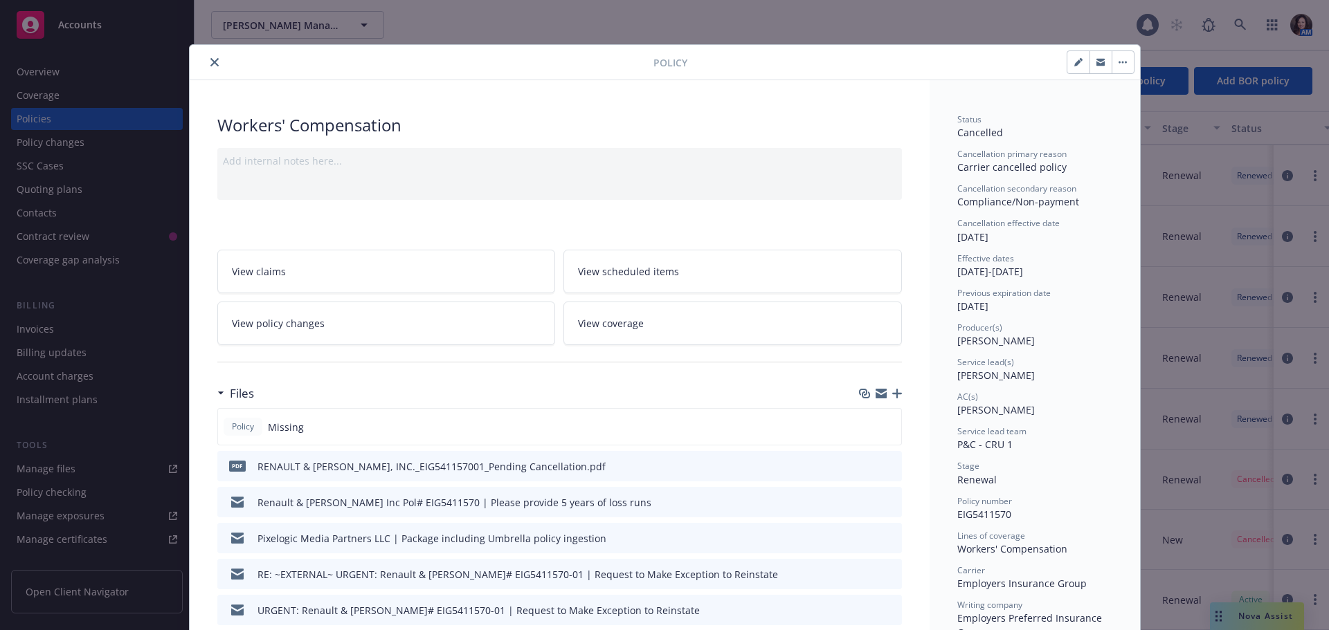
click at [877, 426] on div "Policy Missing" at bounding box center [559, 426] width 684 height 37
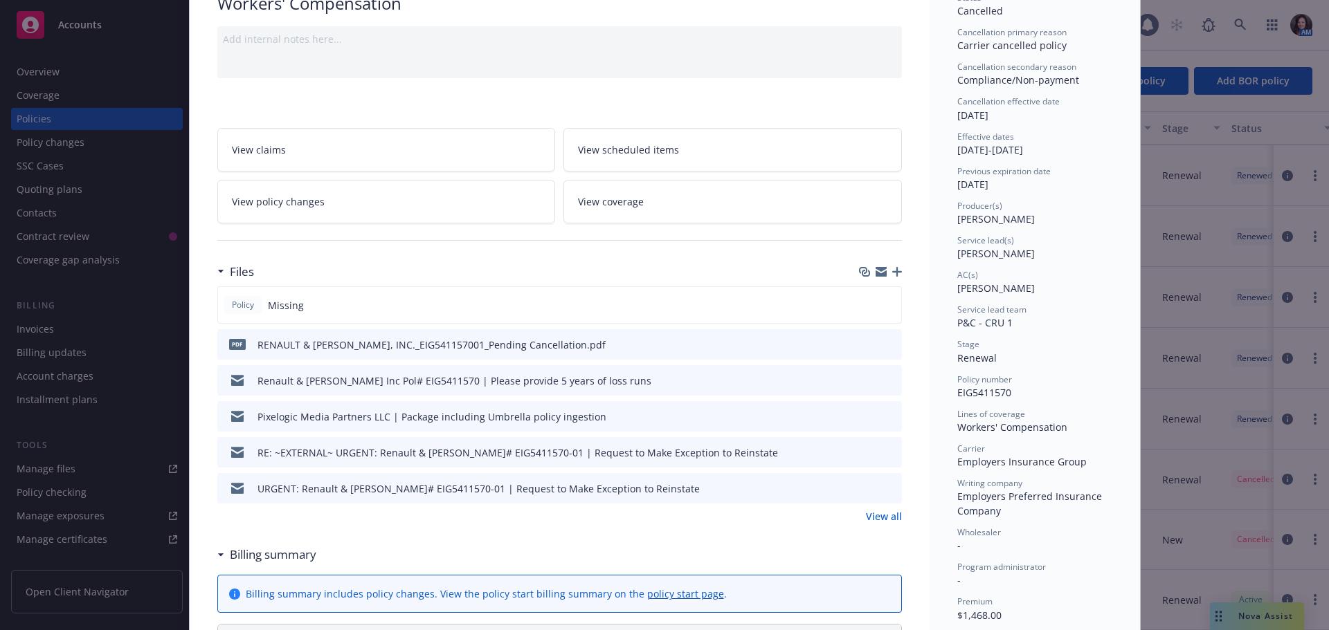
scroll to position [69, 0]
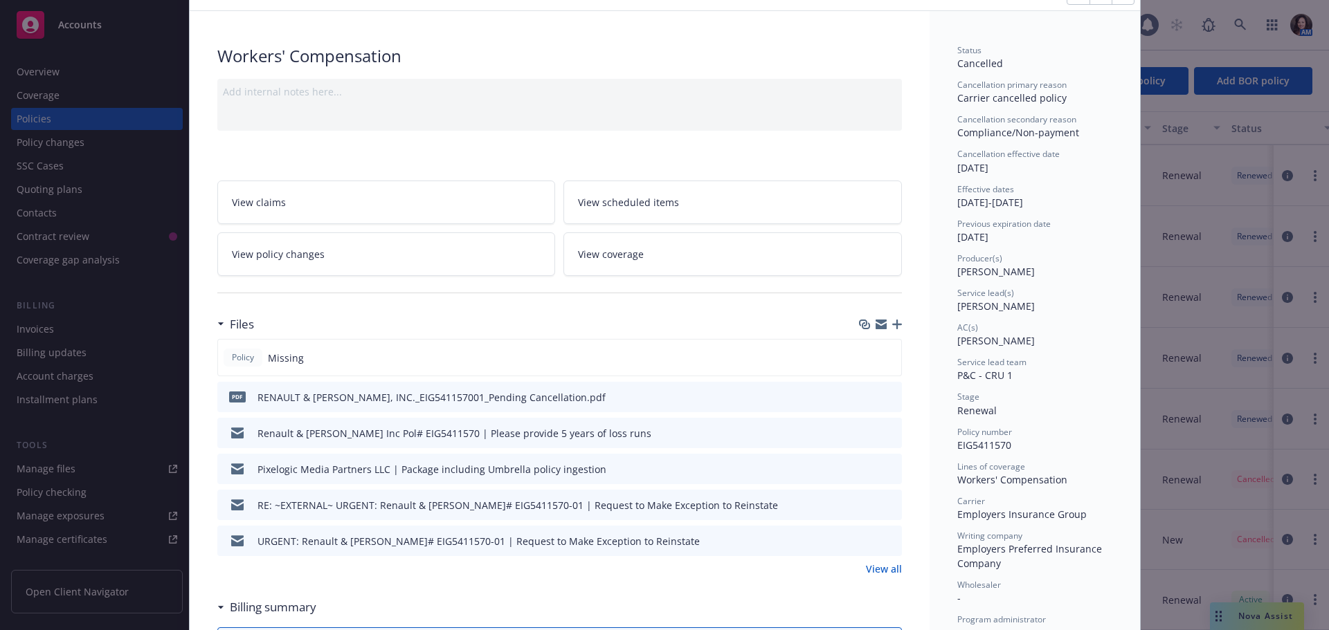
click at [881, 569] on link "View all" at bounding box center [884, 569] width 36 height 15
